Goal: Task Accomplishment & Management: Use online tool/utility

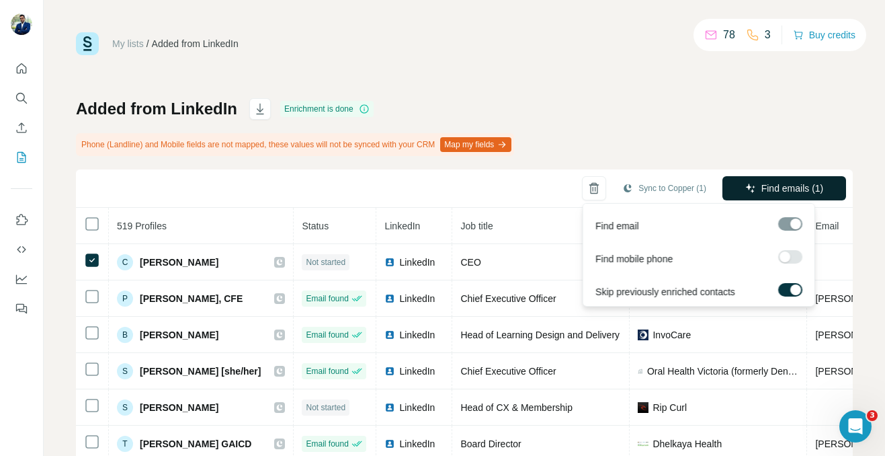
click at [802, 193] on span "Find emails (1)" at bounding box center [793, 188] width 63 height 13
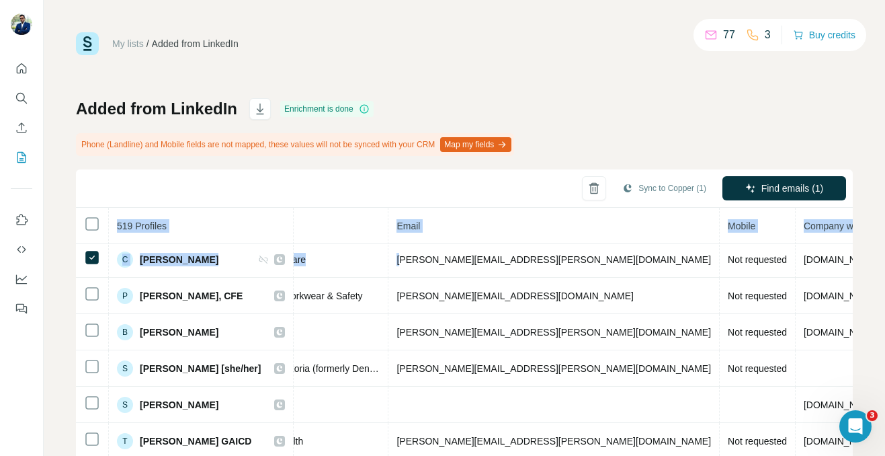
scroll to position [3, 486]
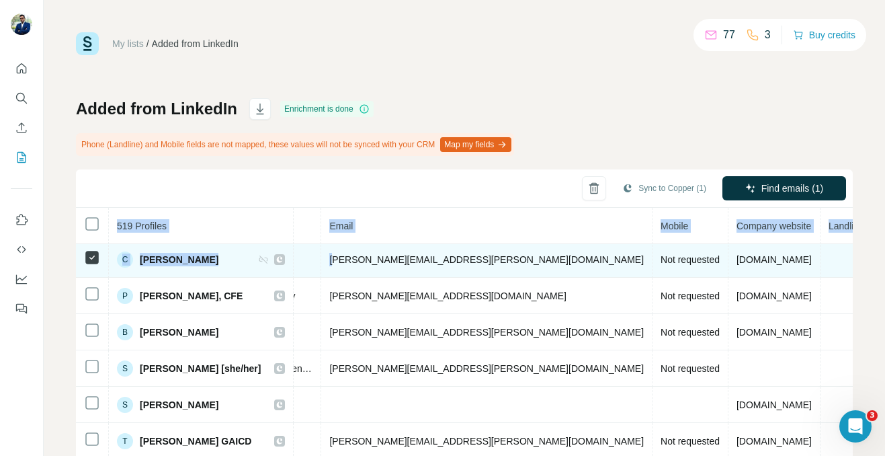
drag, startPoint x: 806, startPoint y: 261, endPoint x: 793, endPoint y: 265, distance: 13.4
click at [853, 261] on div "My lists / Added from LinkedIn 77 3 Buy credits Added from LinkedIn Enrichment …" at bounding box center [465, 228] width 842 height 456
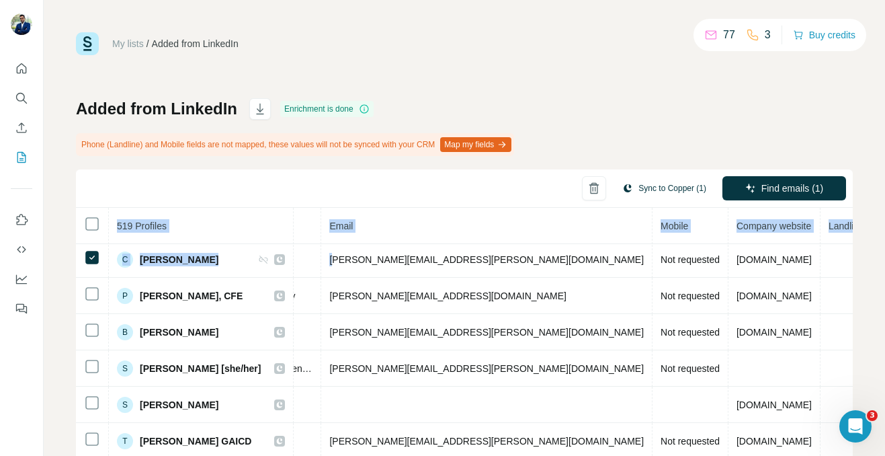
click at [623, 194] on button "Sync to Copper (1)" at bounding box center [664, 188] width 103 height 20
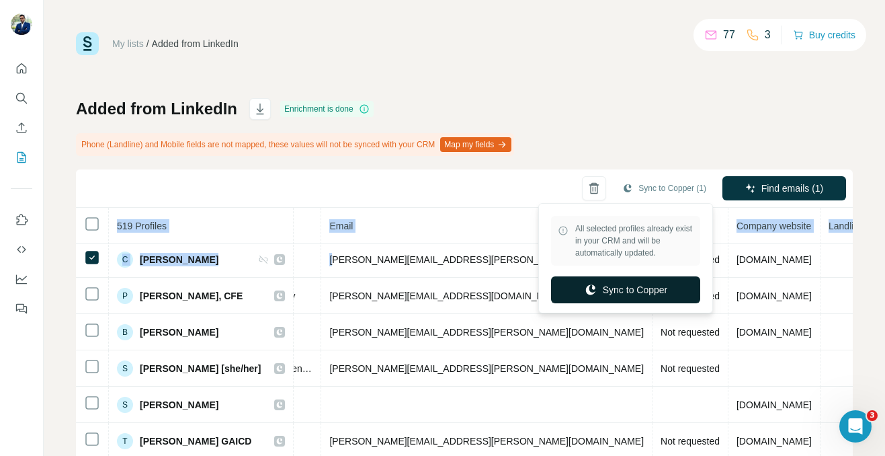
click at [605, 285] on button "Sync to Copper" at bounding box center [625, 289] width 149 height 27
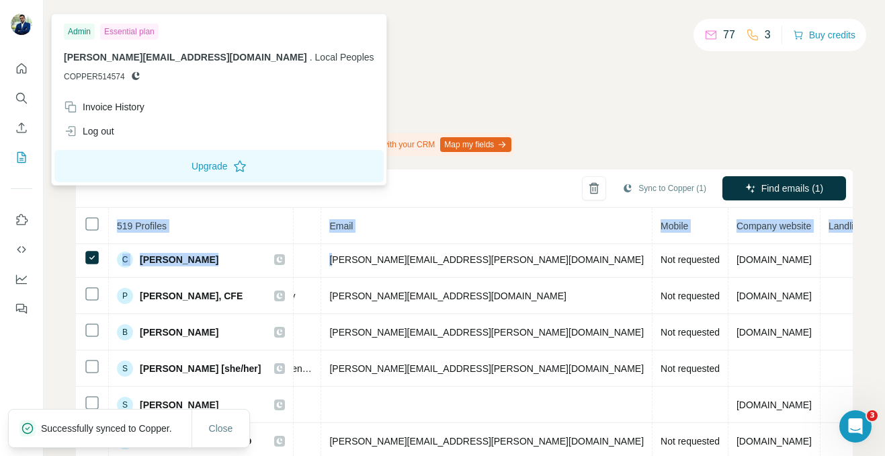
click at [19, 26] on img at bounding box center [22, 24] width 22 height 22
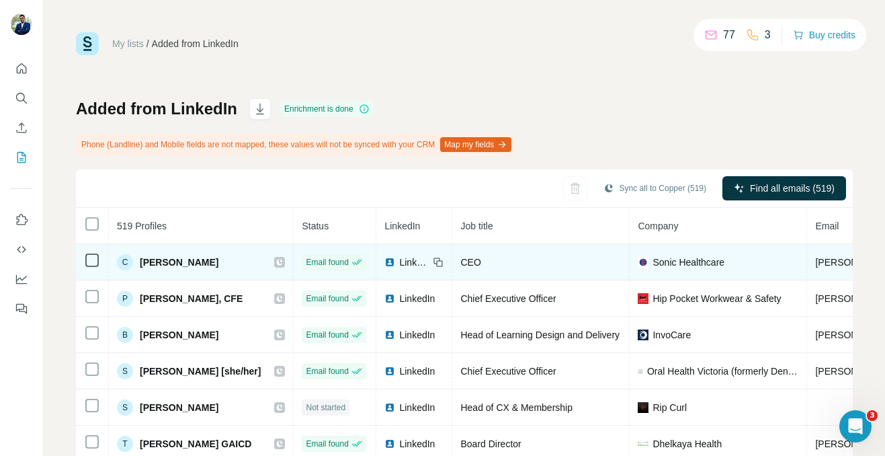
drag, startPoint x: 239, startPoint y: 261, endPoint x: 143, endPoint y: 255, distance: 96.3
click at [143, 255] on div "C Colin Goldschmidt" at bounding box center [201, 262] width 168 height 16
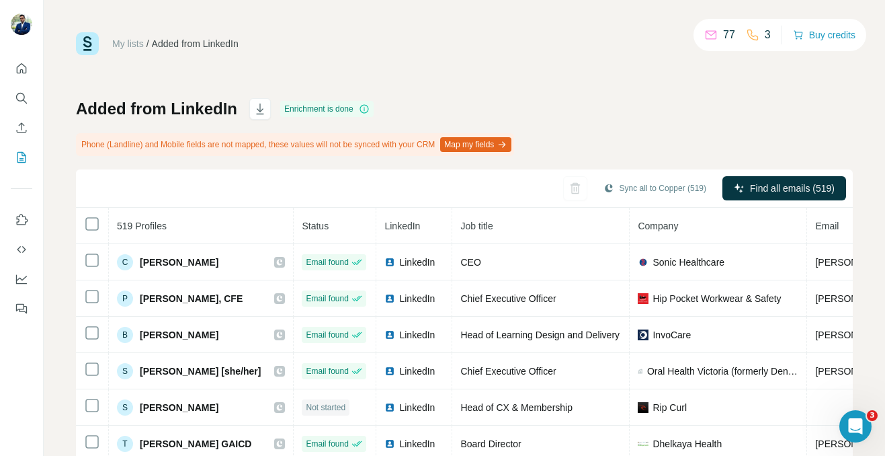
copy span "[PERSON_NAME]"
